Goal: Task Accomplishment & Management: Manage account settings

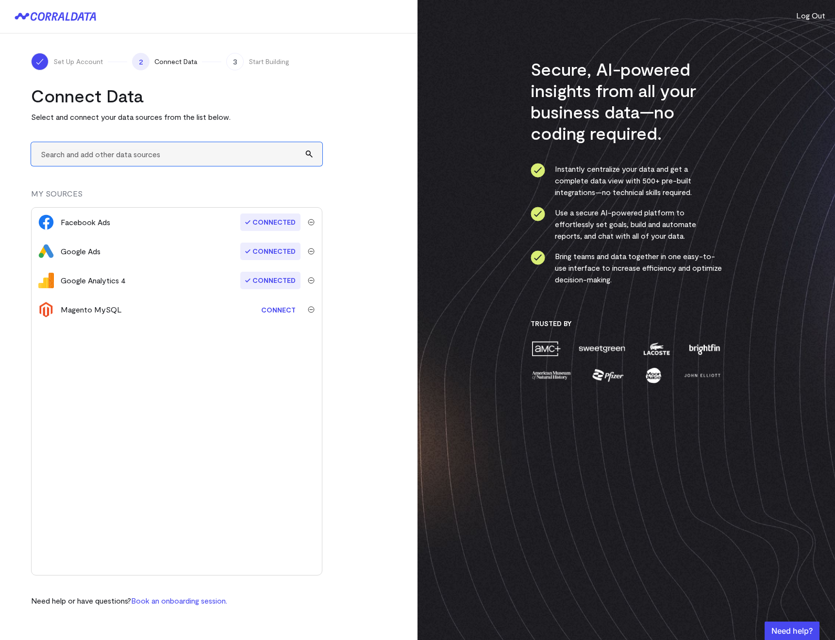
click at [197, 154] on input "text" at bounding box center [176, 154] width 291 height 24
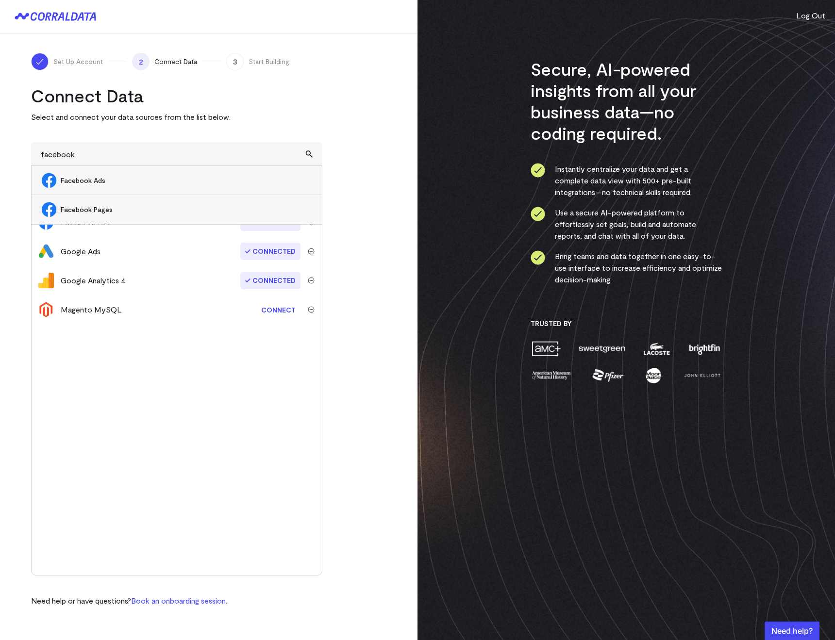
click at [141, 186] on li "Facebook Ads" at bounding box center [177, 180] width 290 height 29
type input "Facebook Ads"
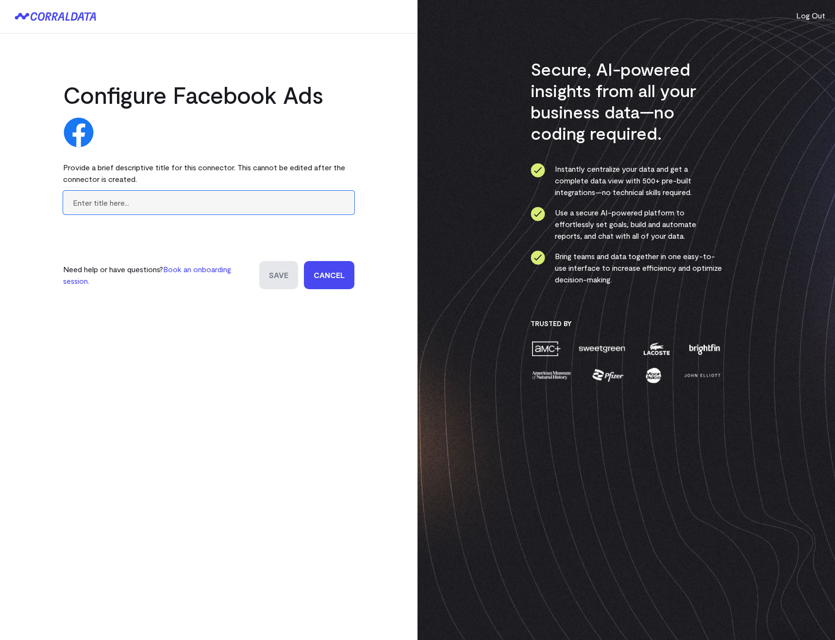
click at [128, 197] on input "text" at bounding box center [208, 203] width 291 height 24
paste input "[GEOGRAPHIC_DATA]"
type input "[GEOGRAPHIC_DATA]"
click at [289, 274] on input "Save" at bounding box center [278, 275] width 39 height 28
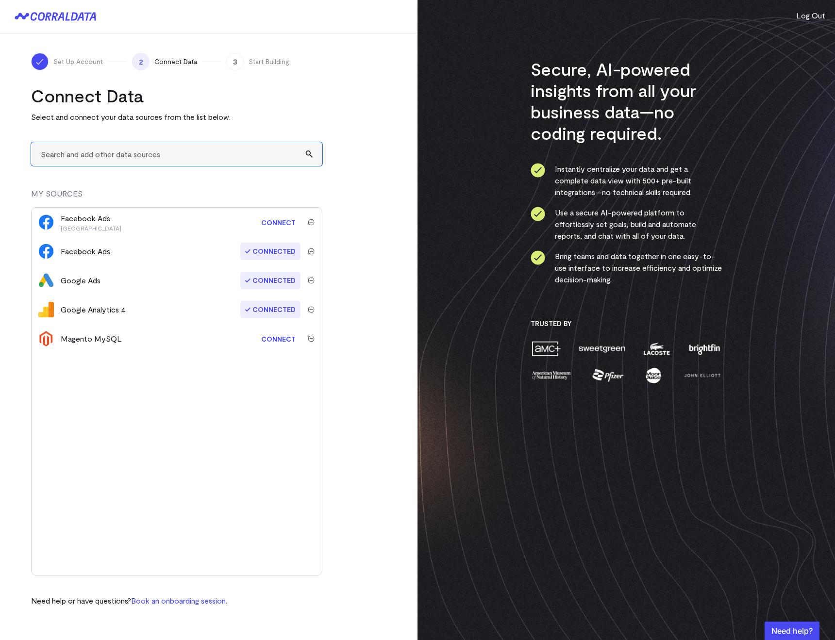
click at [104, 150] on input "text" at bounding box center [176, 154] width 291 height 24
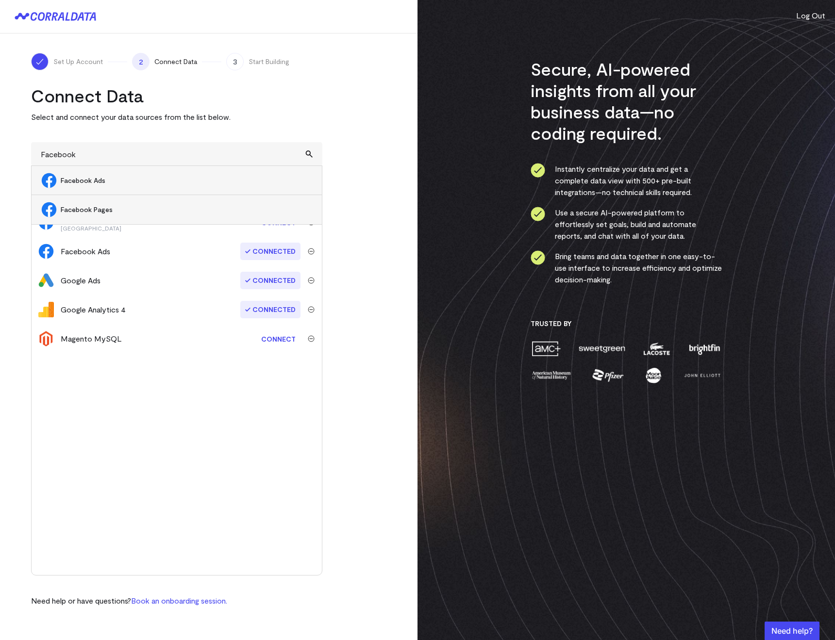
click at [100, 190] on li "Facebook Ads" at bounding box center [177, 180] width 290 height 29
type input "Facebook Ads"
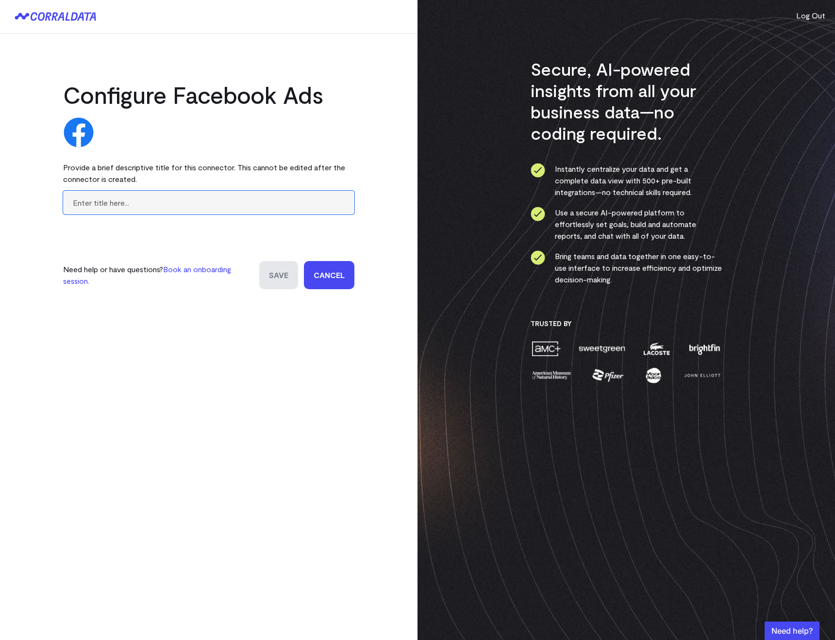
click at [101, 193] on input "text" at bounding box center [208, 203] width 291 height 24
paste input "Alberta and Saskatchewan"
type input "Alberta and Saskatchewan"
click at [280, 274] on input "Save" at bounding box center [278, 275] width 39 height 28
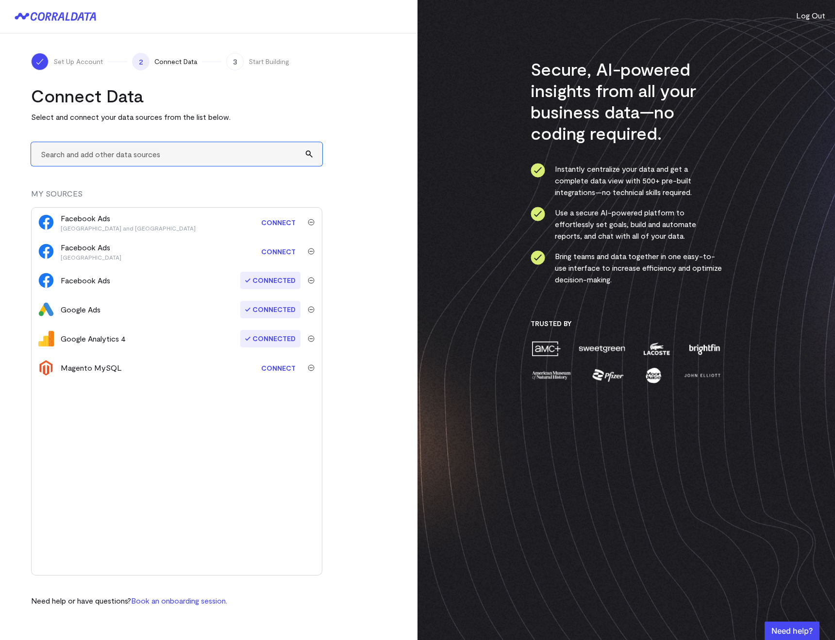
click at [61, 156] on input "text" at bounding box center [176, 154] width 291 height 24
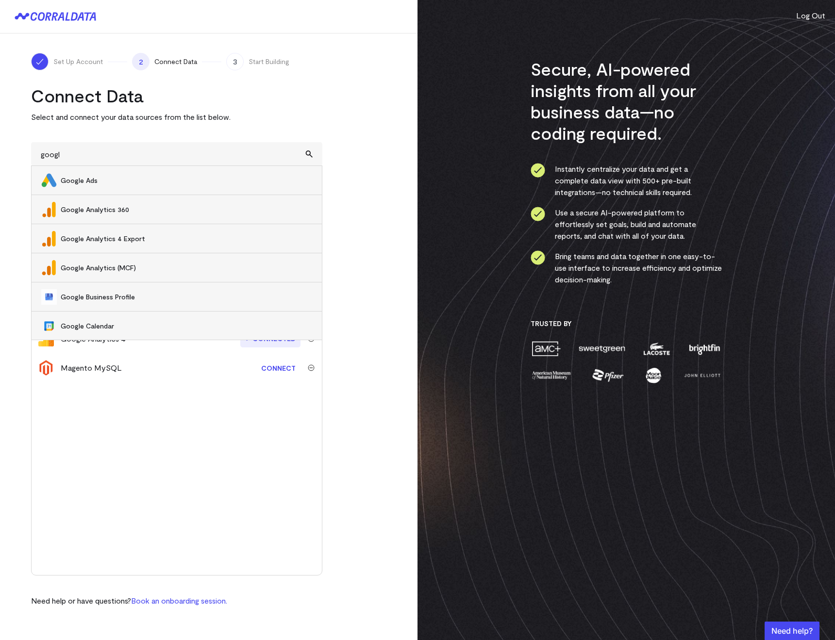
click at [70, 179] on span "Google Ads" at bounding box center [186, 181] width 251 height 10
type input "Google Ads"
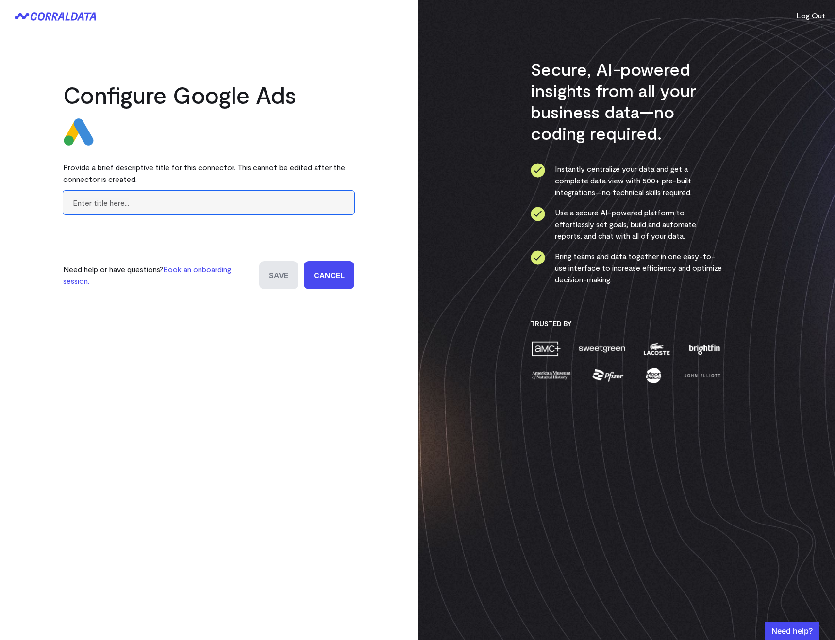
click at [84, 203] on input "text" at bounding box center [208, 203] width 291 height 24
paste input "[GEOGRAPHIC_DATA]"
type input "[GEOGRAPHIC_DATA]"
click at [279, 278] on input "Save" at bounding box center [278, 275] width 39 height 28
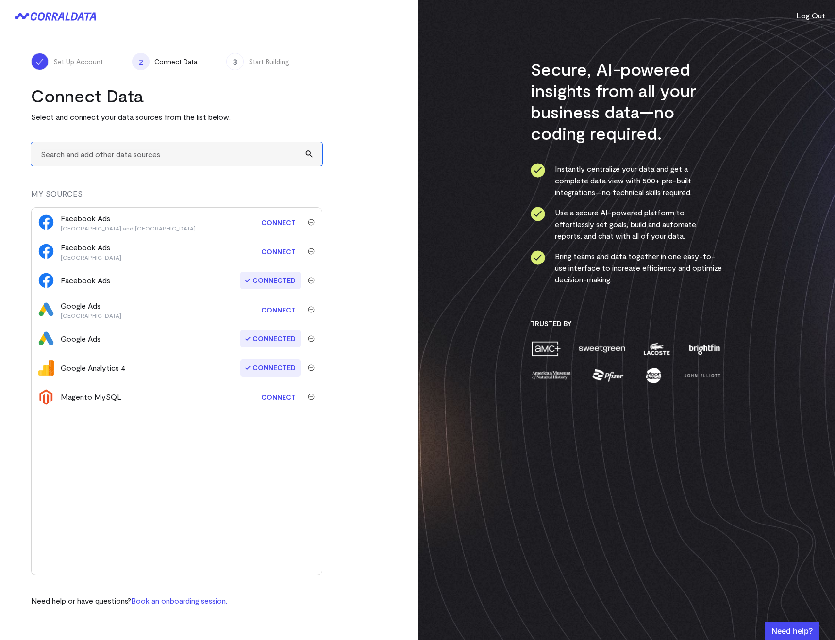
click at [52, 158] on input "text" at bounding box center [176, 154] width 291 height 24
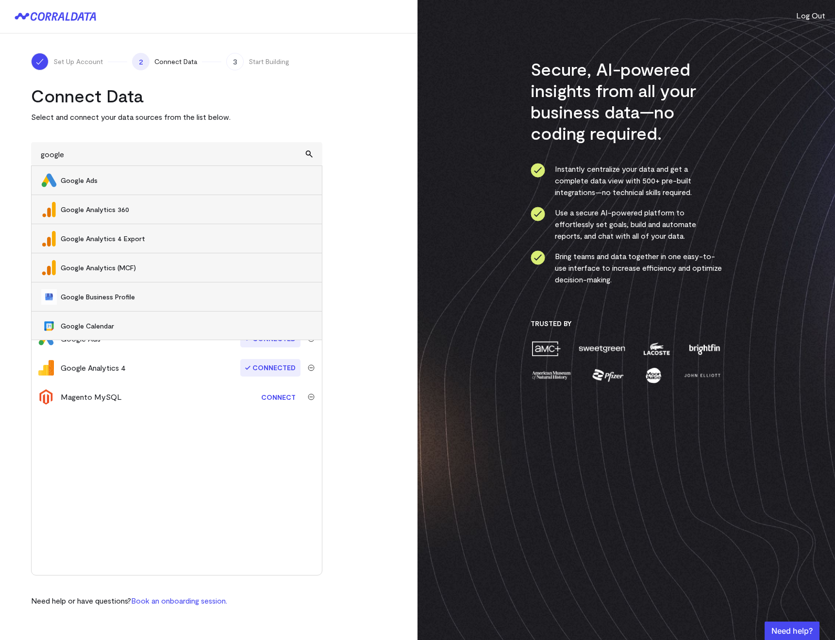
click at [66, 182] on span "Google Ads" at bounding box center [186, 181] width 251 height 10
type input "Google Ads"
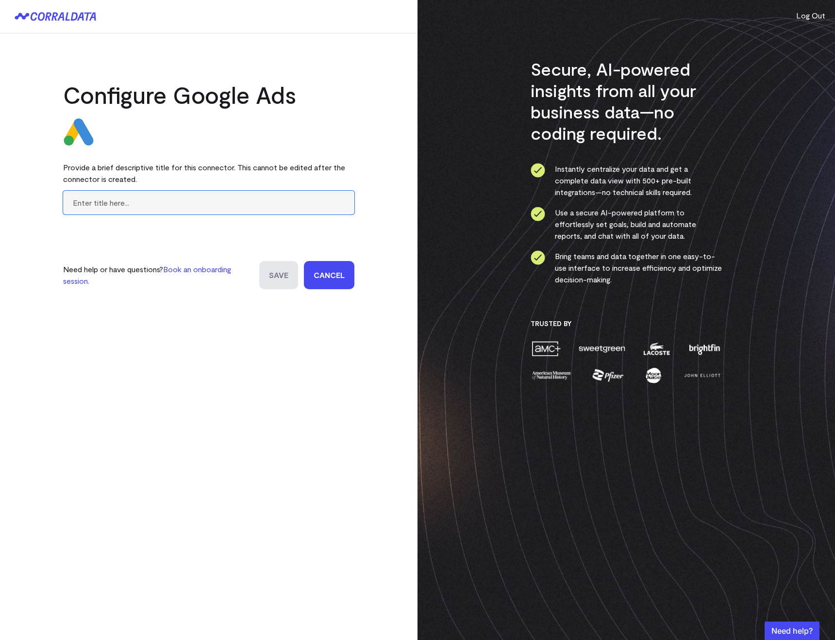
click at [78, 208] on input "text" at bounding box center [208, 203] width 291 height 24
paste input "[GEOGRAPHIC_DATA] and [GEOGRAPHIC_DATA]"
type input "[GEOGRAPHIC_DATA] and [GEOGRAPHIC_DATA]"
click at [294, 277] on input "Save" at bounding box center [278, 275] width 39 height 28
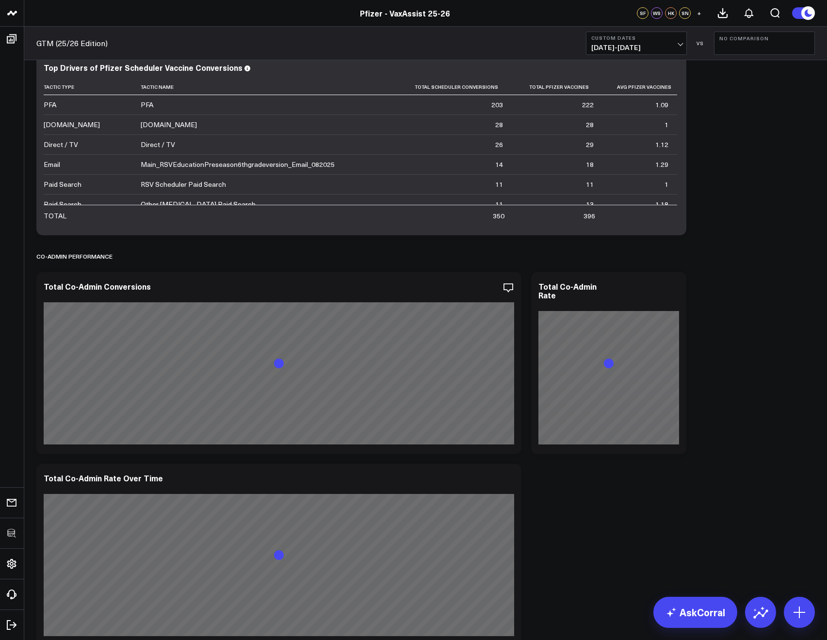
scroll to position [457, 0]
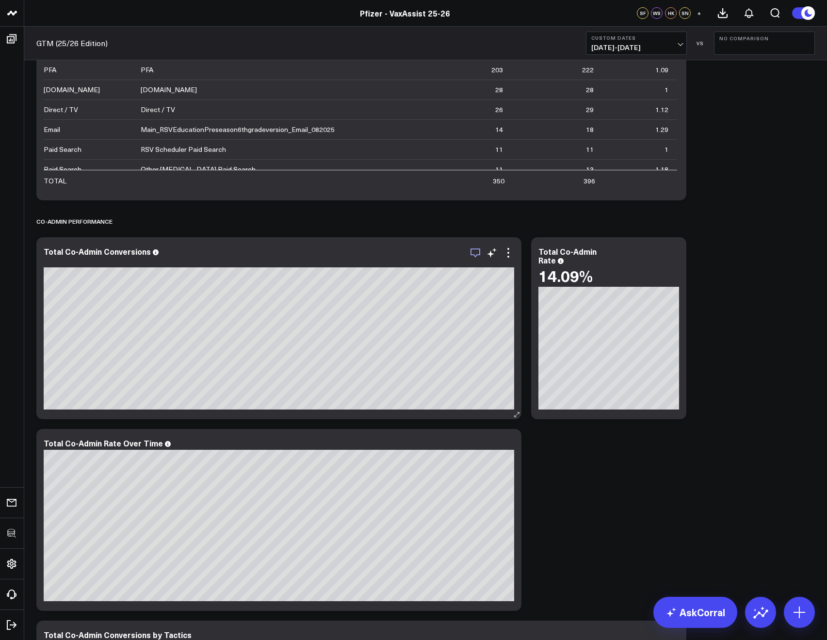
click at [476, 253] on icon "button" at bounding box center [476, 253] width 12 height 12
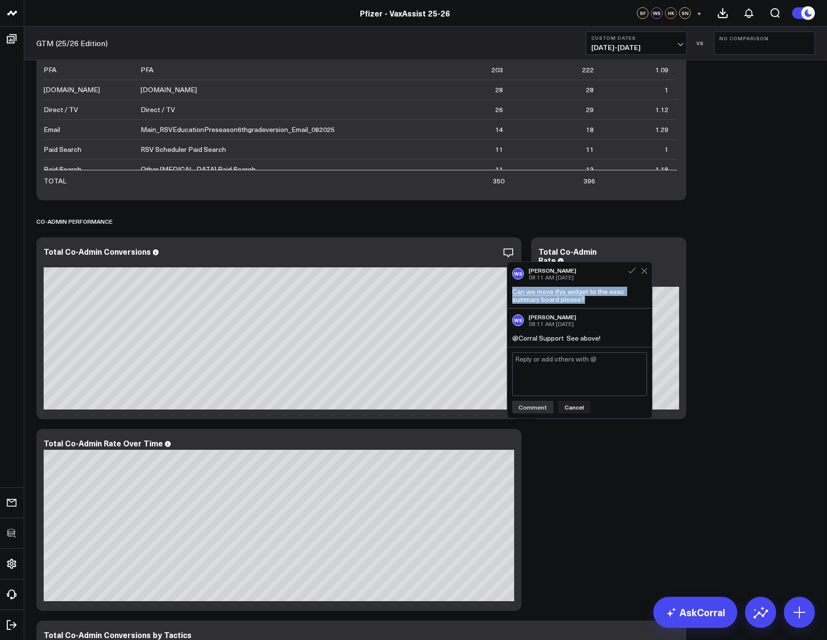
drag, startPoint x: 595, startPoint y: 301, endPoint x: 510, endPoint y: 290, distance: 86.6
click at [510, 290] on div "WS Wendy Steinberg 08:11 AM Today Can we move this widget to the exec summary b…" at bounding box center [580, 285] width 145 height 47
copy div "Can we move this widget to the exec summary board please?"
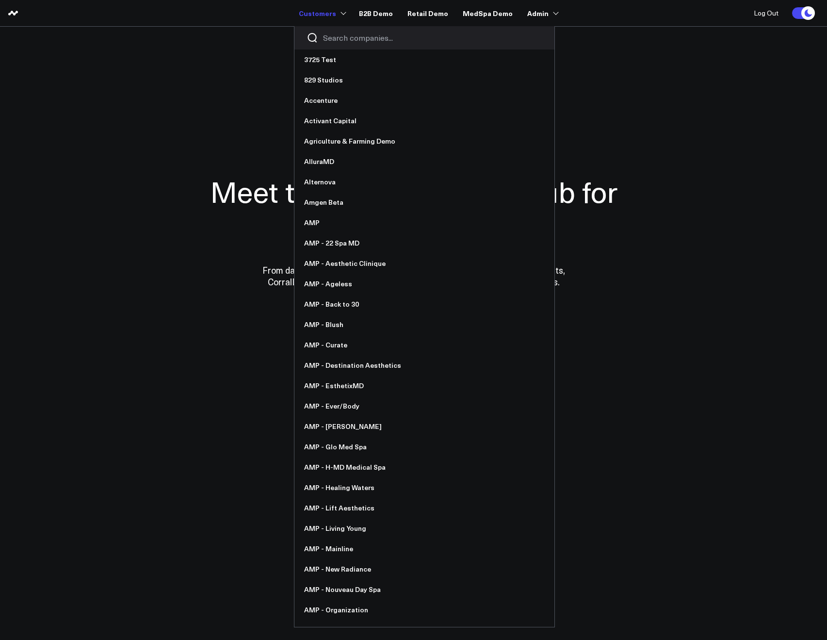
click at [331, 29] on div at bounding box center [425, 37] width 260 height 23
click at [331, 34] on input "Search companies input" at bounding box center [432, 38] width 219 height 11
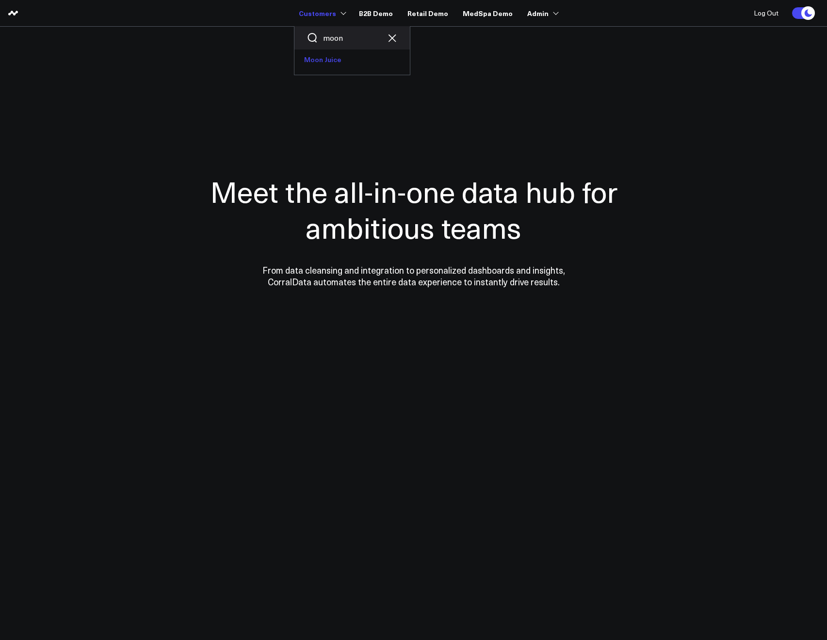
type input "moon"
click at [329, 55] on link "Moon Juice" at bounding box center [352, 59] width 115 height 20
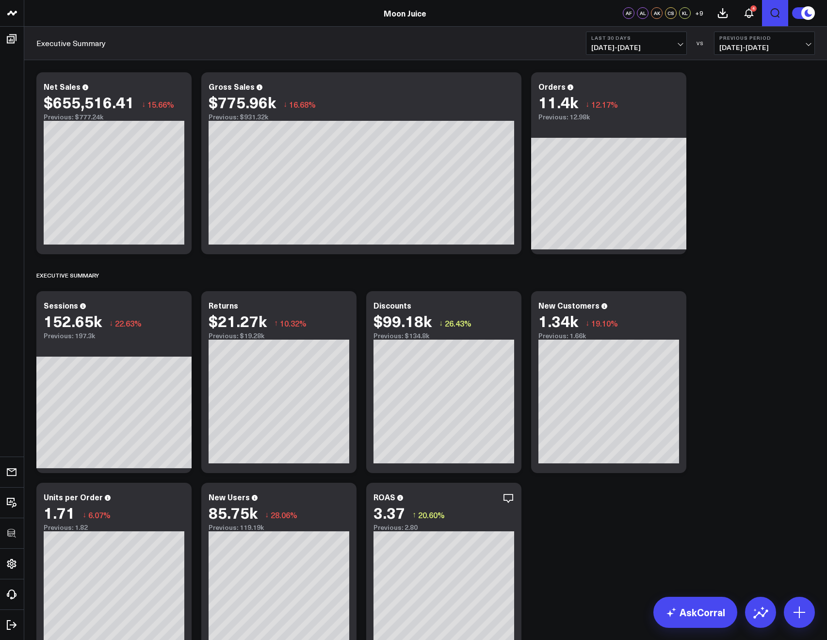
click at [782, 9] on button "Open search" at bounding box center [775, 13] width 26 height 26
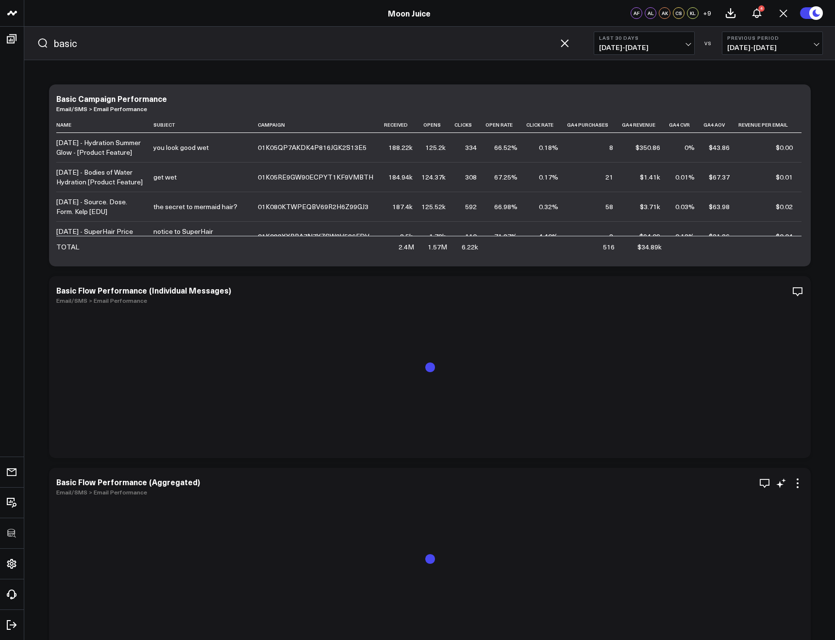
type input "basic"
click at [101, 492] on link "Email/SMS > Email Performance" at bounding box center [101, 492] width 91 height 8
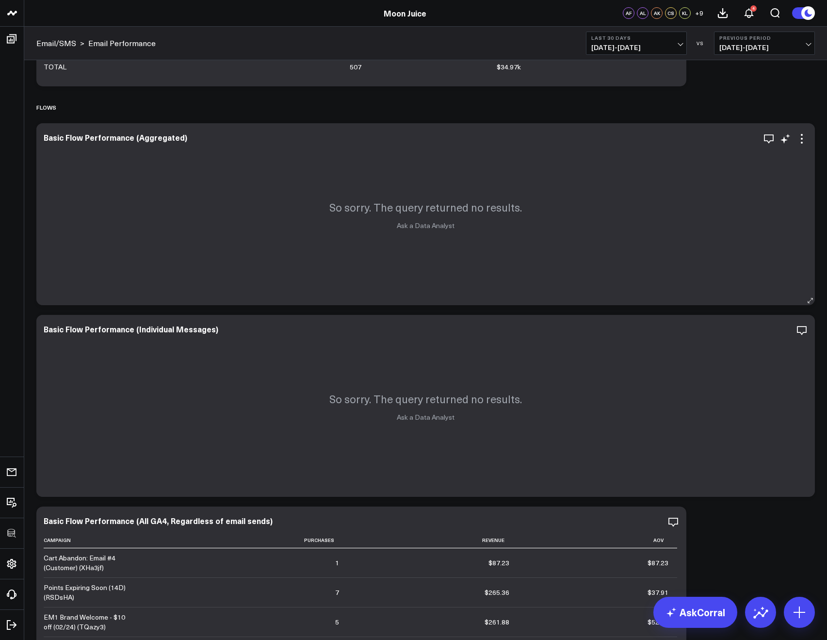
scroll to position [424, 0]
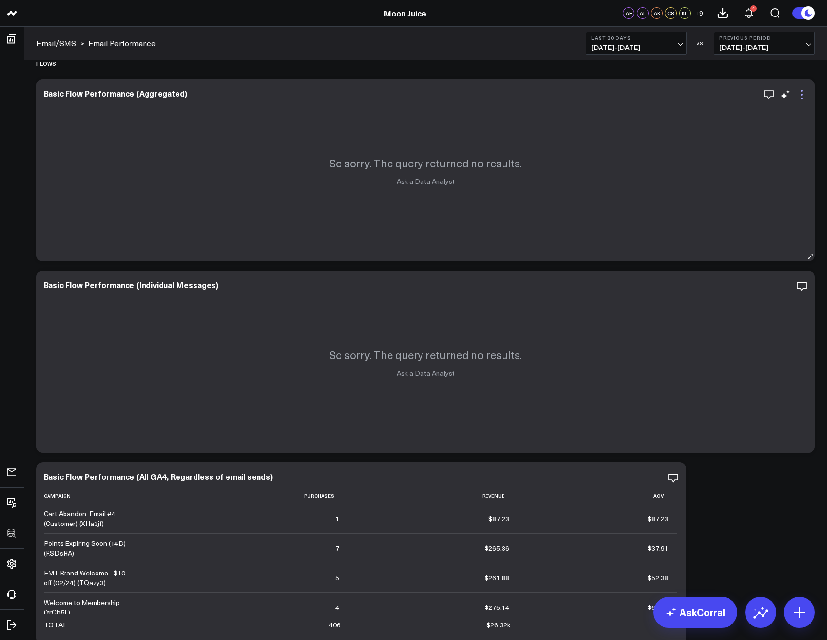
click at [803, 96] on icon at bounding box center [802, 95] width 12 height 12
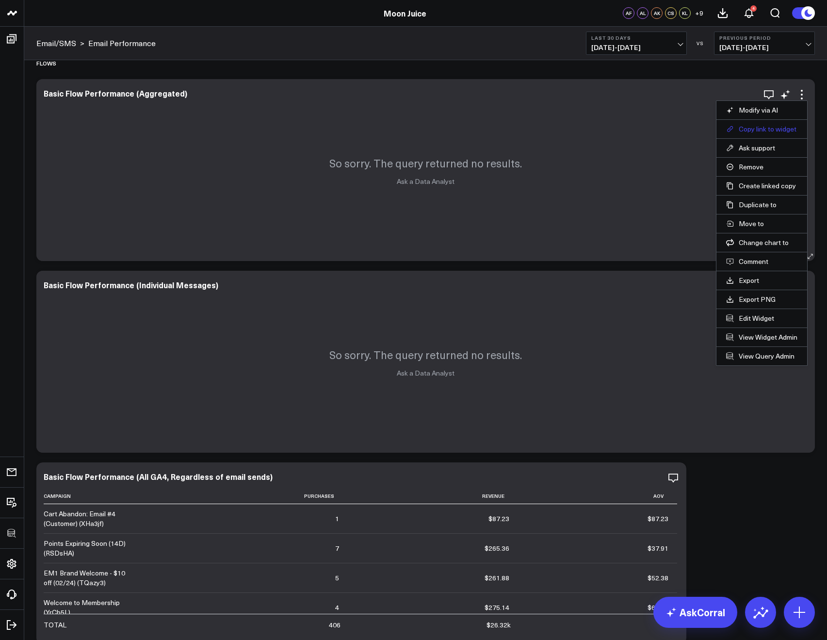
click at [751, 131] on button "Copy link to widget" at bounding box center [761, 129] width 71 height 9
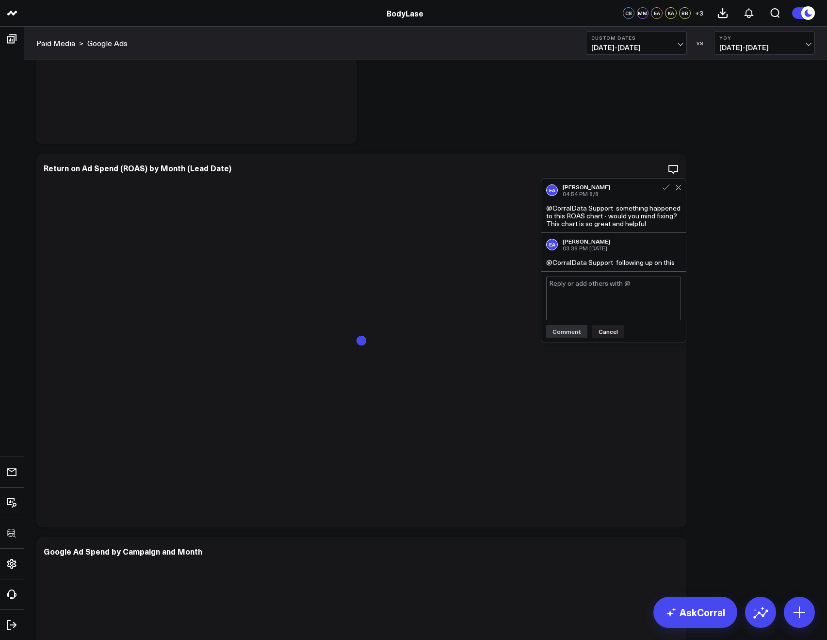
scroll to position [997, 0]
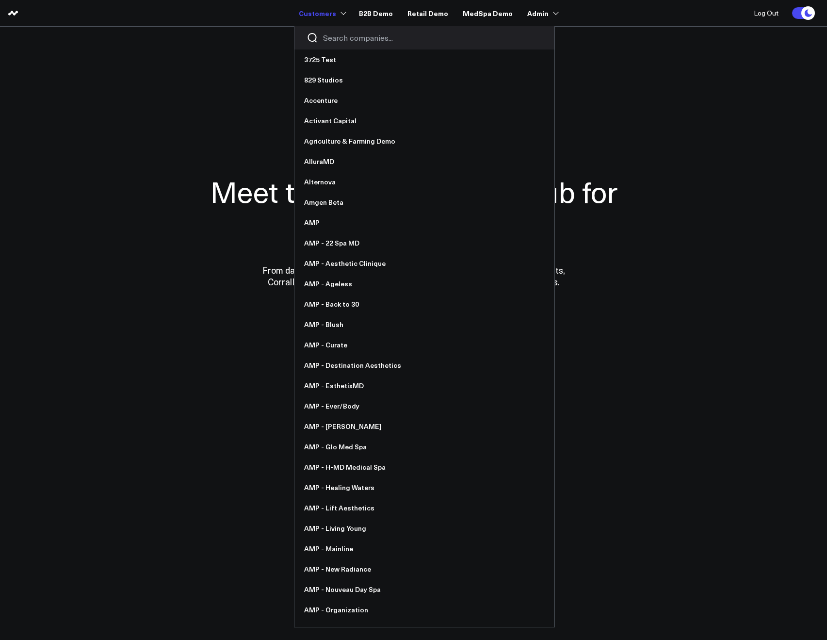
click at [346, 40] on input "Search companies input" at bounding box center [432, 38] width 219 height 11
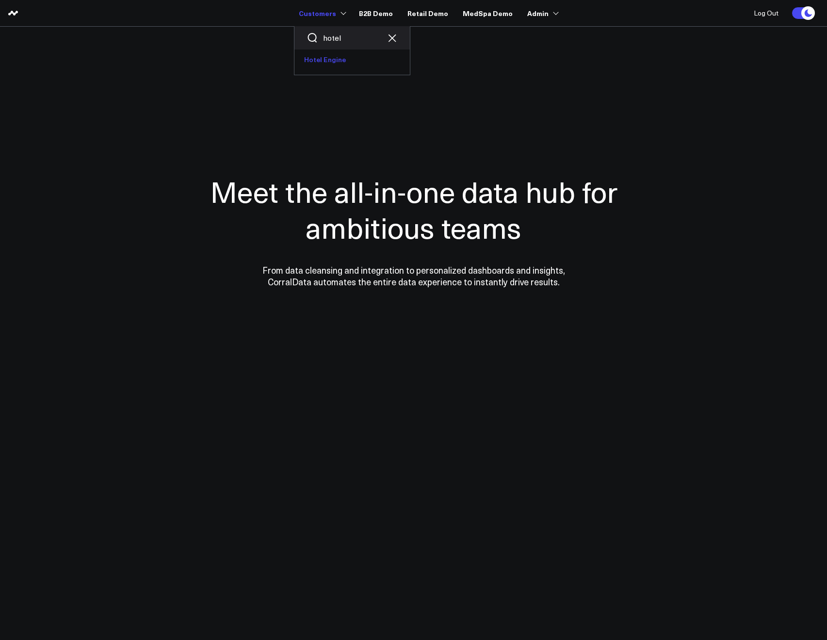
type input "hotel"
click at [342, 56] on link "Hotel Engine" at bounding box center [352, 59] width 115 height 20
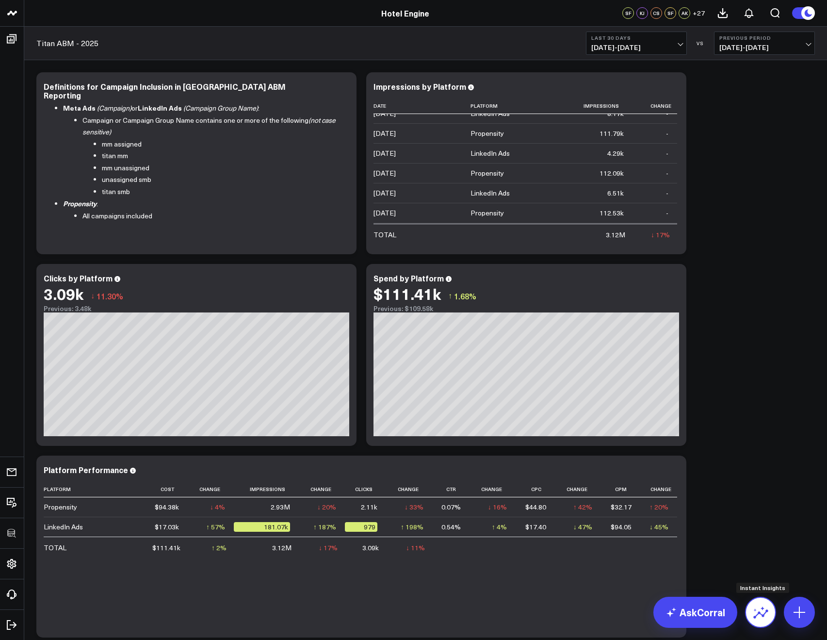
click at [758, 606] on icon at bounding box center [761, 613] width 16 height 16
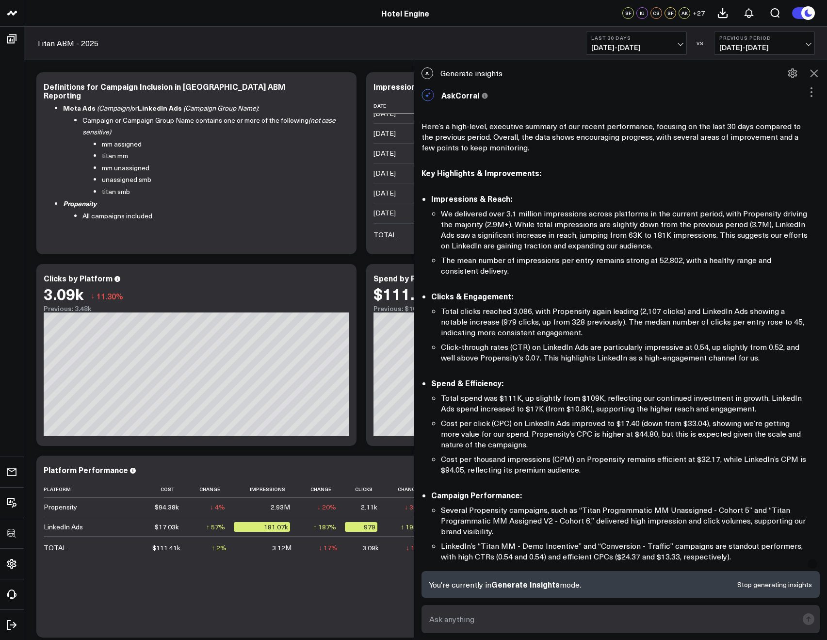
click at [815, 74] on icon at bounding box center [814, 73] width 8 height 8
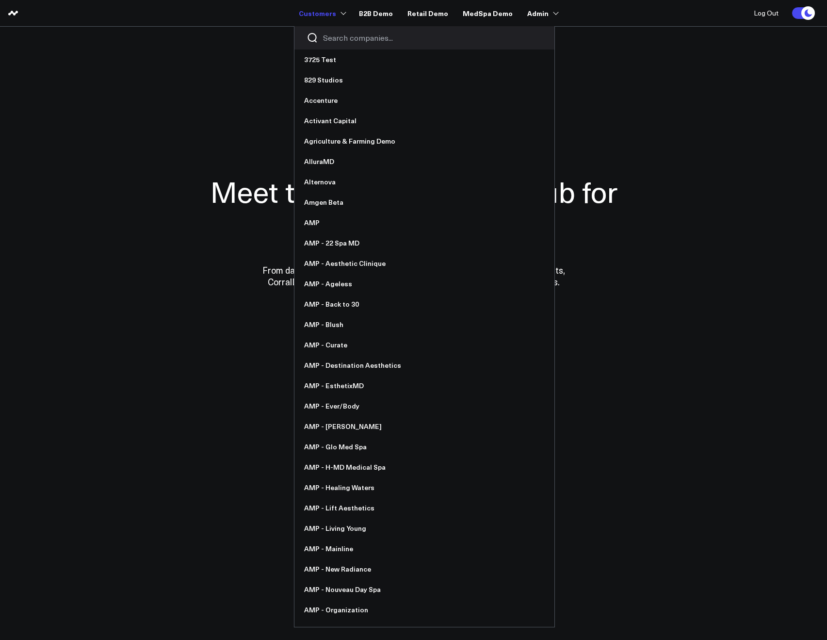
click at [346, 35] on input "Search companies input" at bounding box center [432, 38] width 219 height 11
click at [345, 43] on div at bounding box center [425, 37] width 260 height 23
click at [343, 39] on input "Search companies input" at bounding box center [432, 38] width 219 height 11
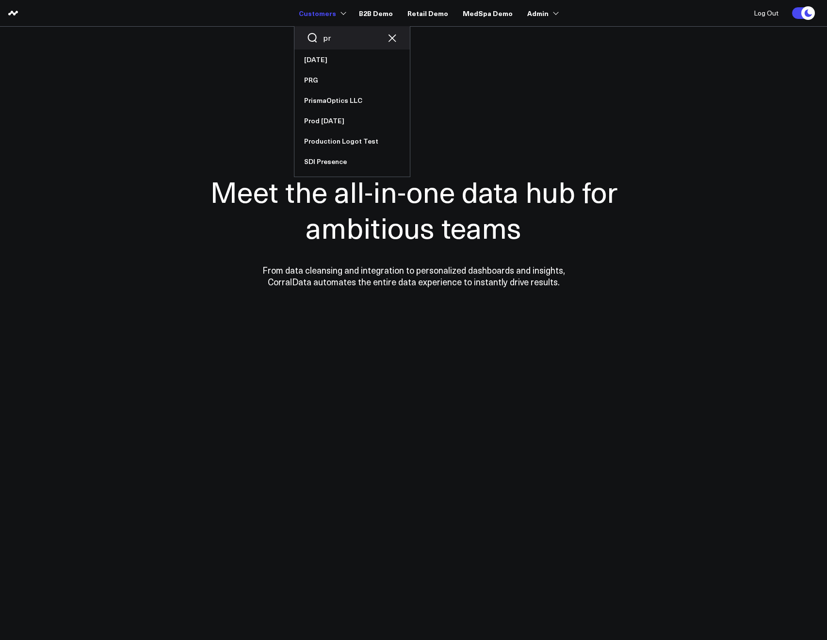
type input "p"
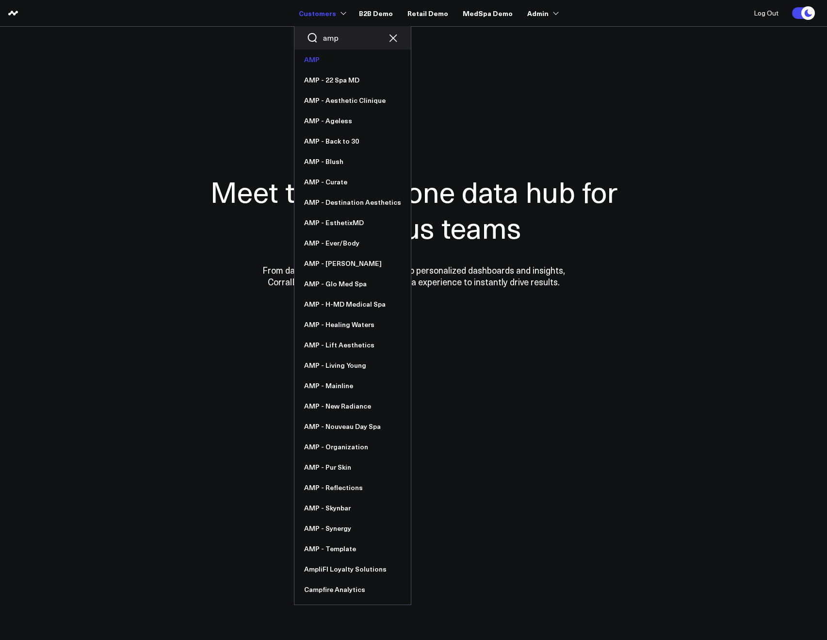
type input "amp"
click at [318, 62] on link "AMP" at bounding box center [353, 59] width 116 height 20
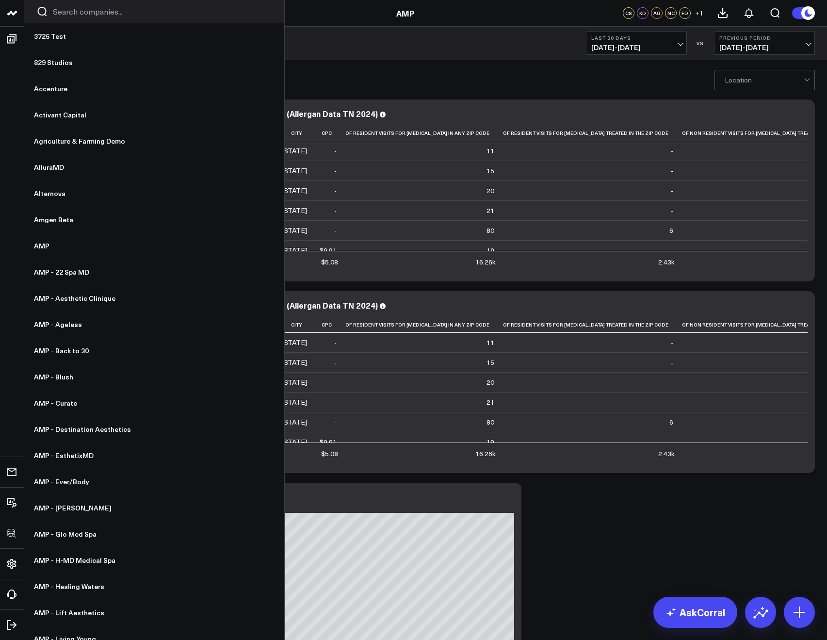
click at [69, 16] on input "Search companies input" at bounding box center [162, 11] width 219 height 11
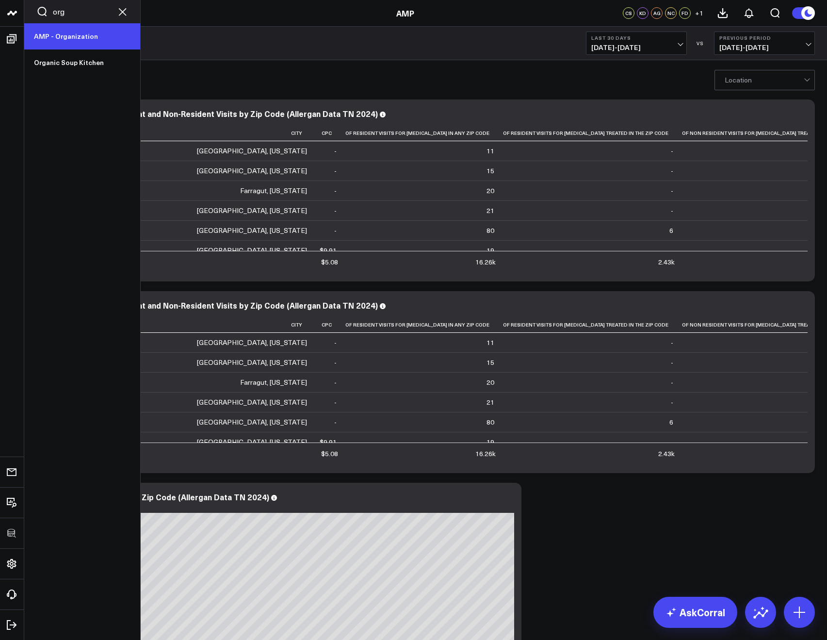
type input "org"
click at [66, 30] on link "AMP - Organization" at bounding box center [82, 36] width 116 height 26
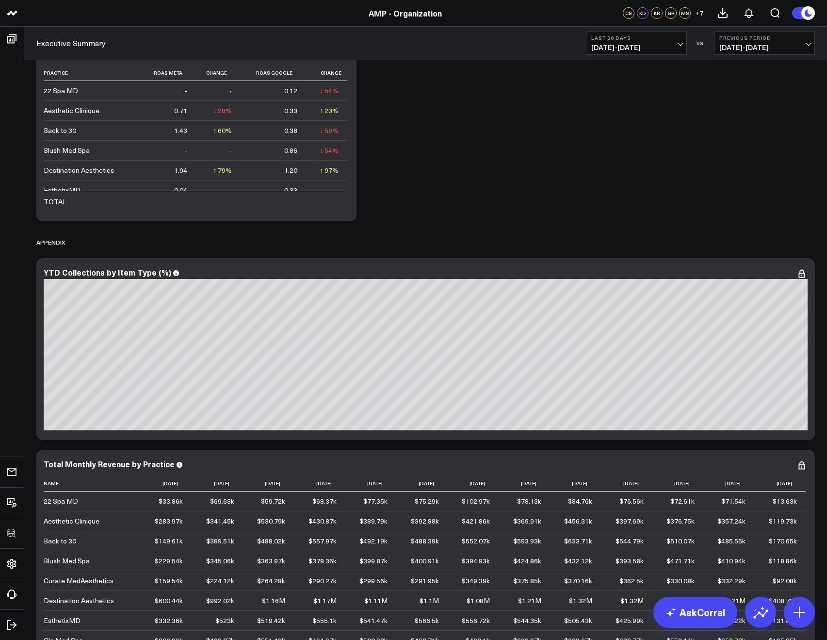
scroll to position [5082, 0]
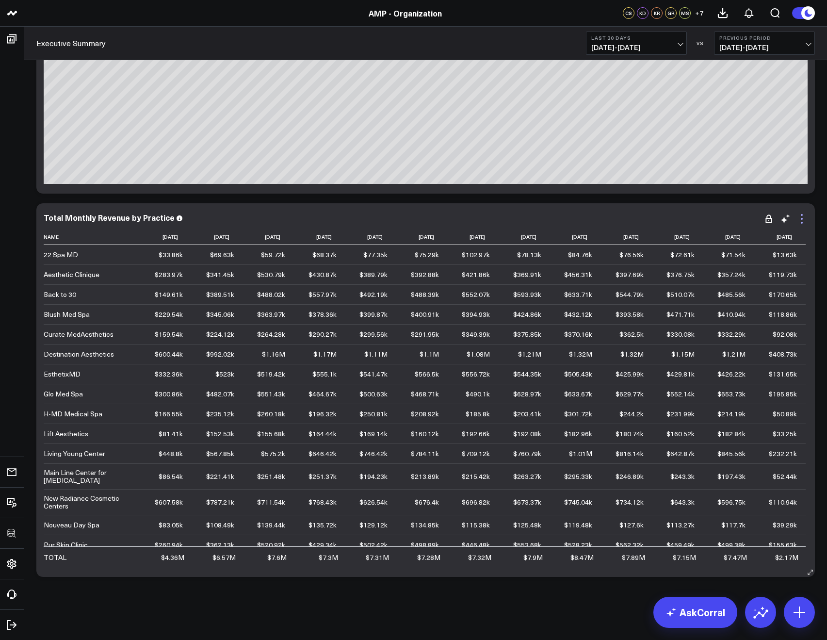
click at [804, 218] on icon at bounding box center [802, 219] width 12 height 12
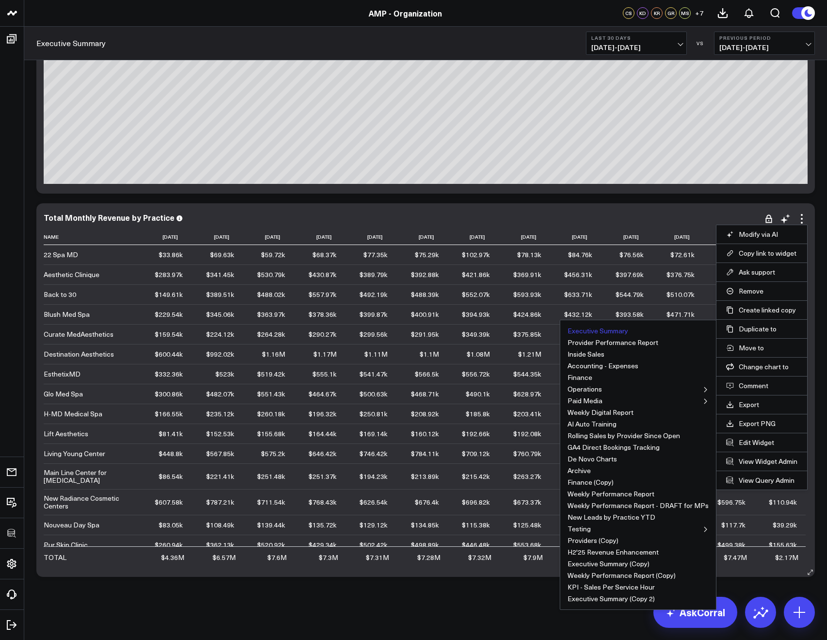
click at [592, 330] on button "Executive Summary" at bounding box center [598, 331] width 61 height 7
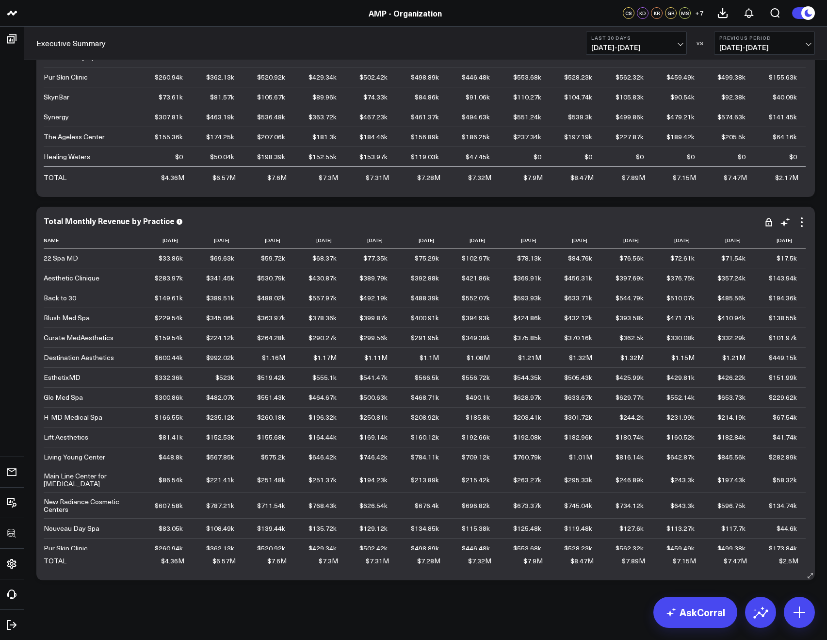
scroll to position [5465, 0]
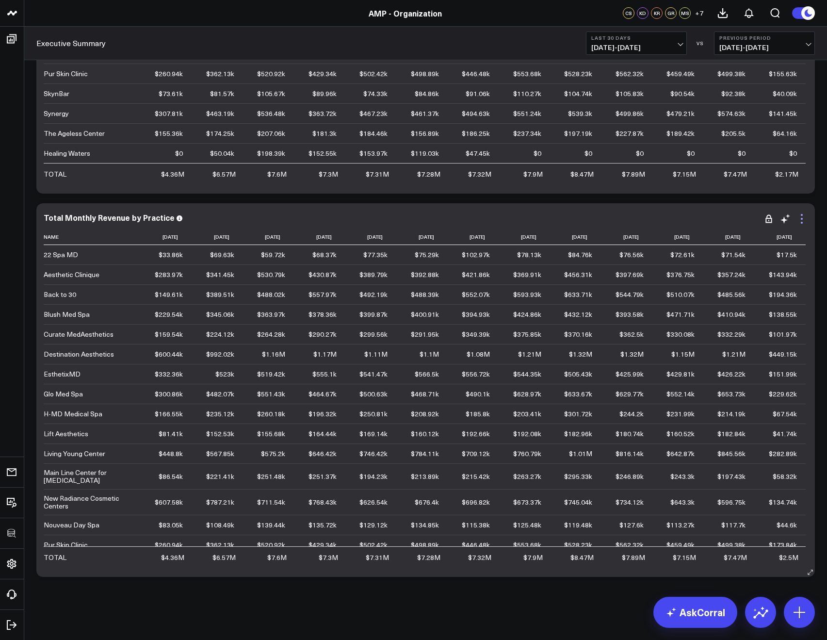
click at [803, 220] on icon at bounding box center [802, 219] width 12 height 12
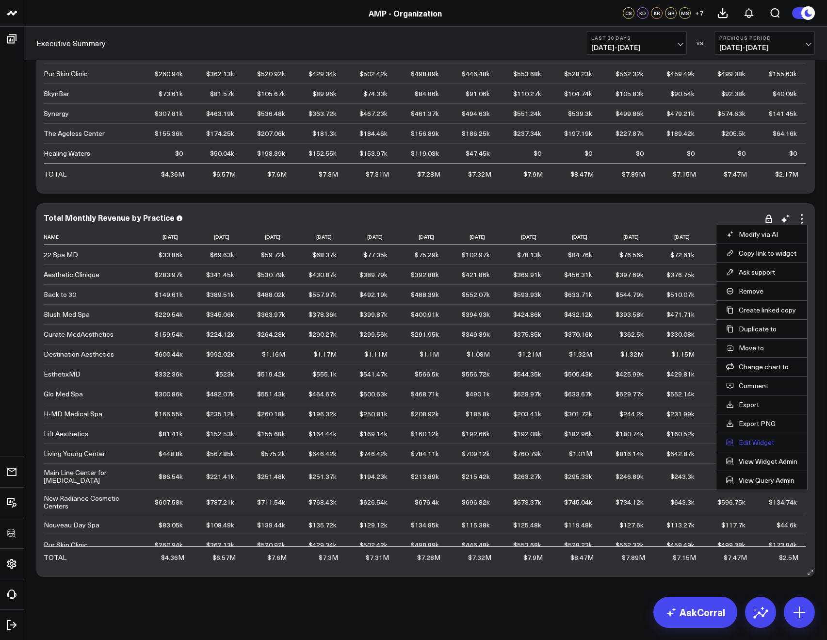
click at [751, 441] on button "Edit Widget" at bounding box center [761, 442] width 71 height 9
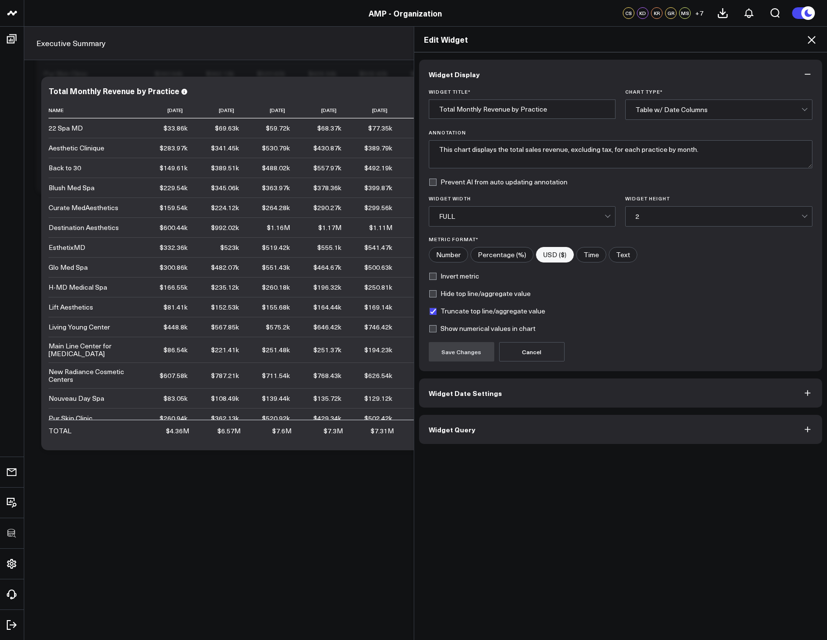
click at [453, 398] on button "Widget Date Settings" at bounding box center [621, 392] width 404 height 29
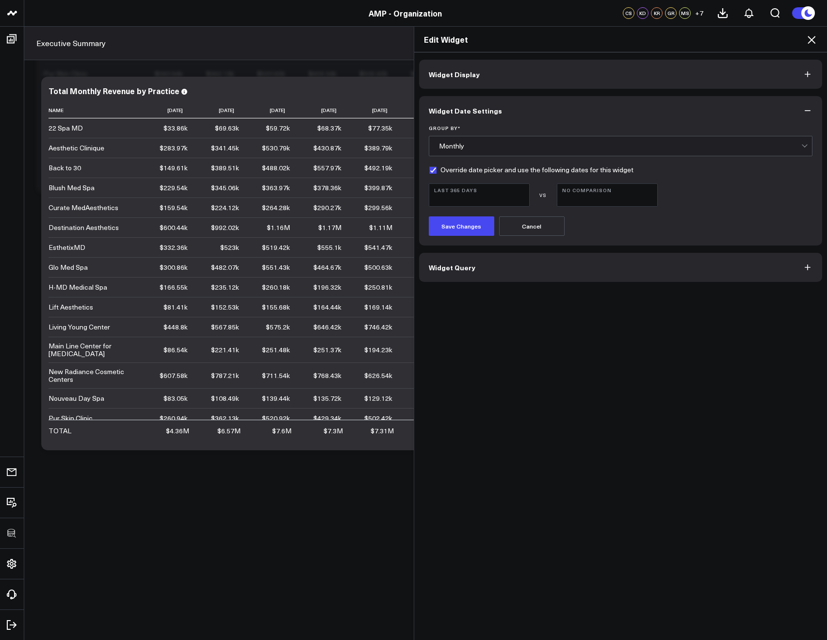
click at [430, 168] on label "Override date picker and use the following dates for this widget" at bounding box center [531, 170] width 205 height 8
click at [430, 168] on input "Override date picker and use the following dates for this widget" at bounding box center [433, 170] width 8 height 8
checkbox input "false"
click at [452, 232] on button "Save Changes" at bounding box center [462, 225] width 66 height 19
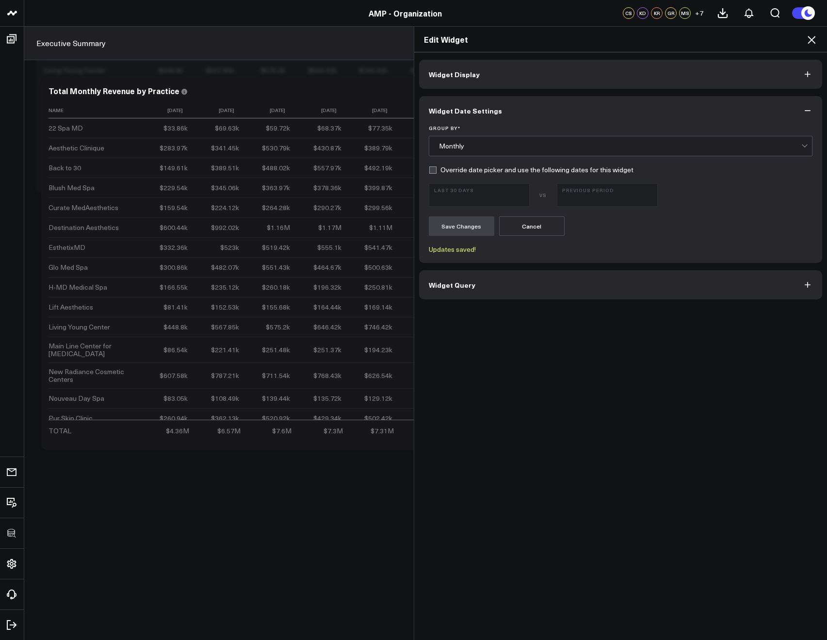
click at [820, 39] on div "Edit Widget" at bounding box center [620, 40] width 413 height 26
click at [819, 39] on div "Edit Widget" at bounding box center [620, 40] width 413 height 26
click at [816, 37] on icon at bounding box center [812, 40] width 12 height 12
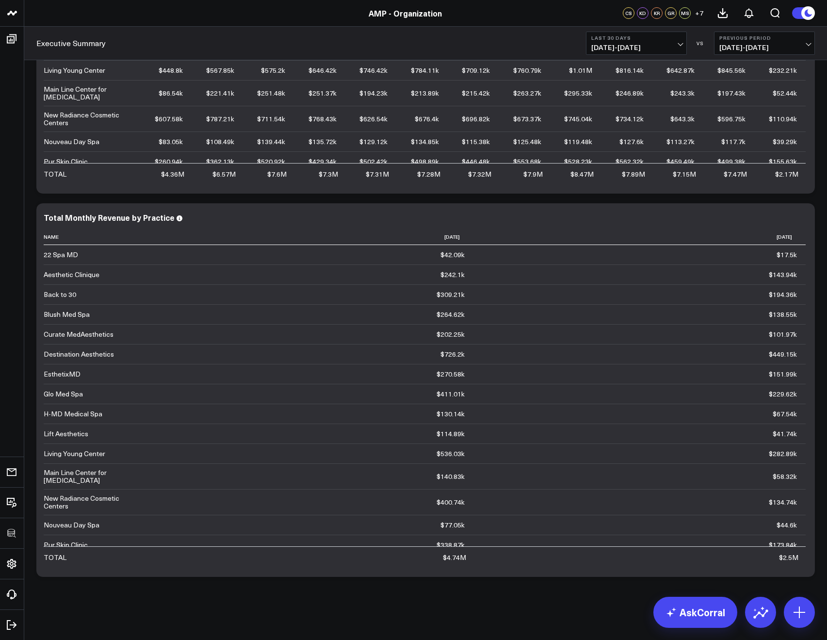
click at [612, 41] on button "Last 30 Days 07/14/25 - 08/12/25" at bounding box center [636, 43] width 101 height 23
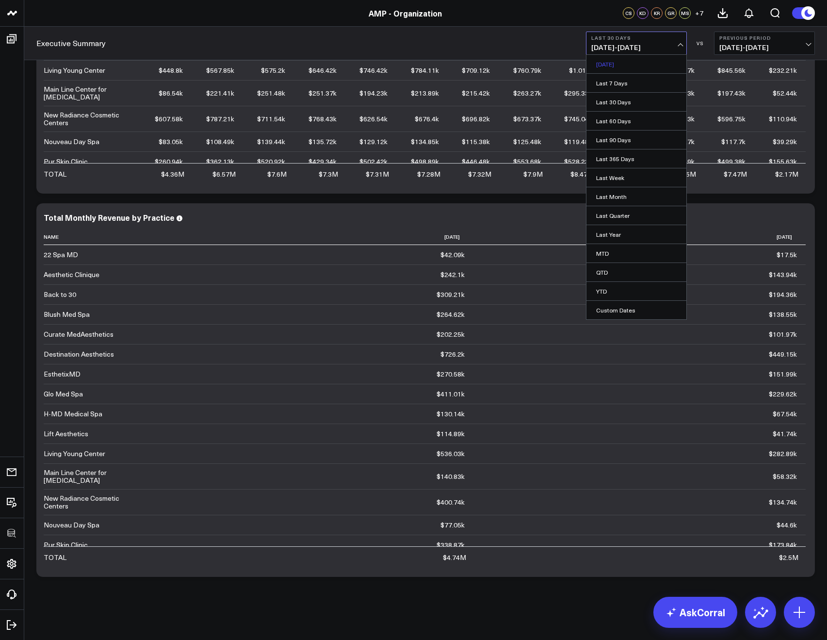
click at [612, 62] on link "Yesterday" at bounding box center [637, 64] width 100 height 18
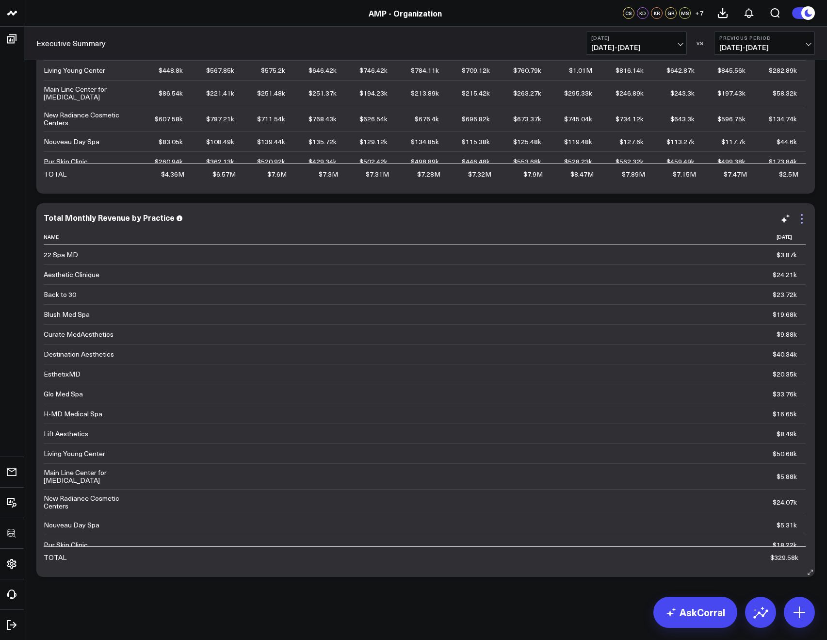
click at [801, 218] on icon at bounding box center [802, 219] width 12 height 12
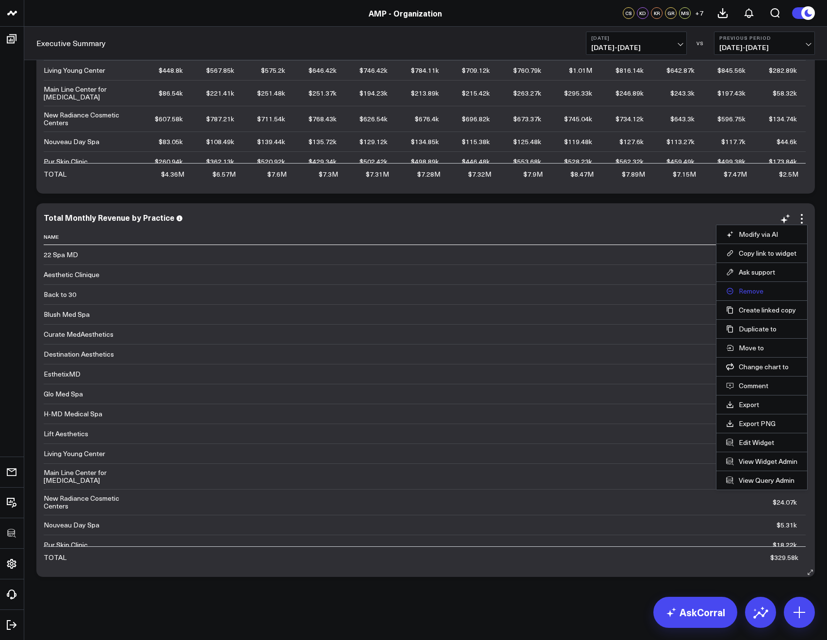
click at [754, 292] on button "Remove" at bounding box center [761, 291] width 71 height 9
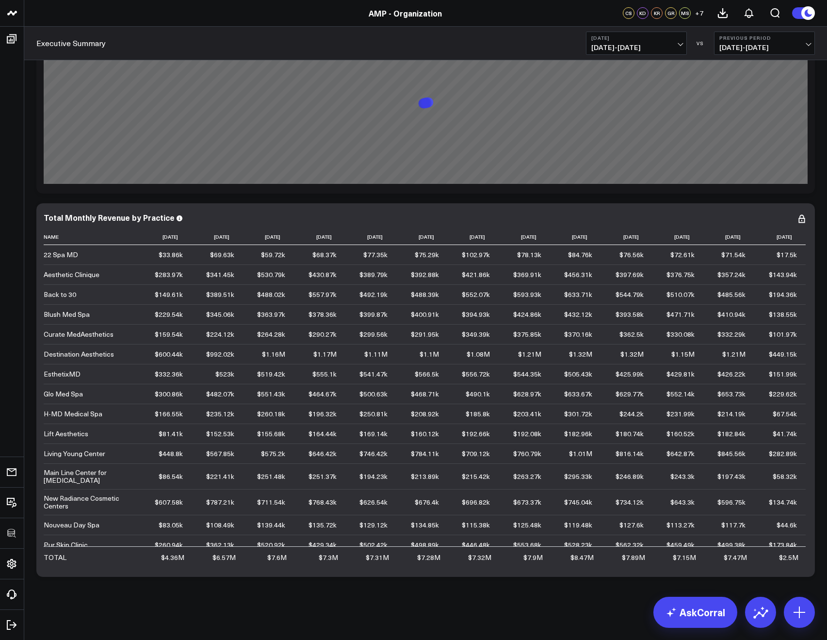
scroll to position [5082, 0]
